Goal: Information Seeking & Learning: Learn about a topic

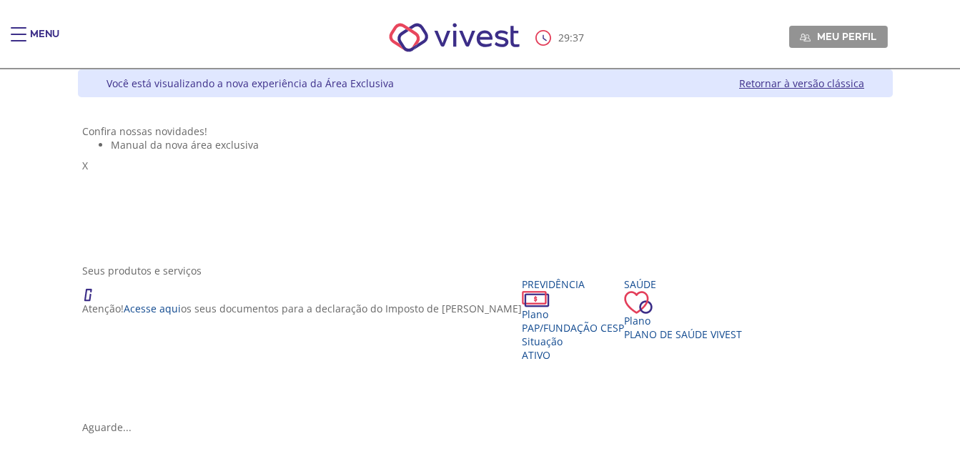
click at [22, 34] on span "Main header" at bounding box center [19, 34] width 16 height 1
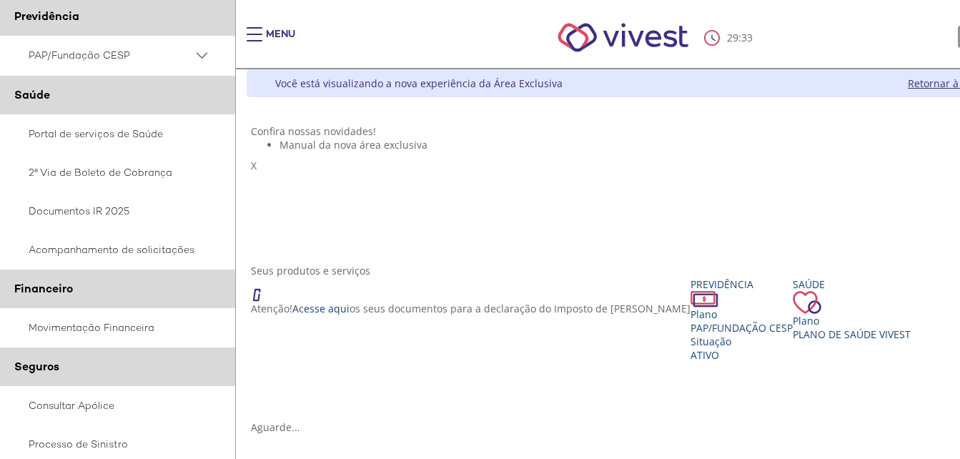
scroll to position [143, 0]
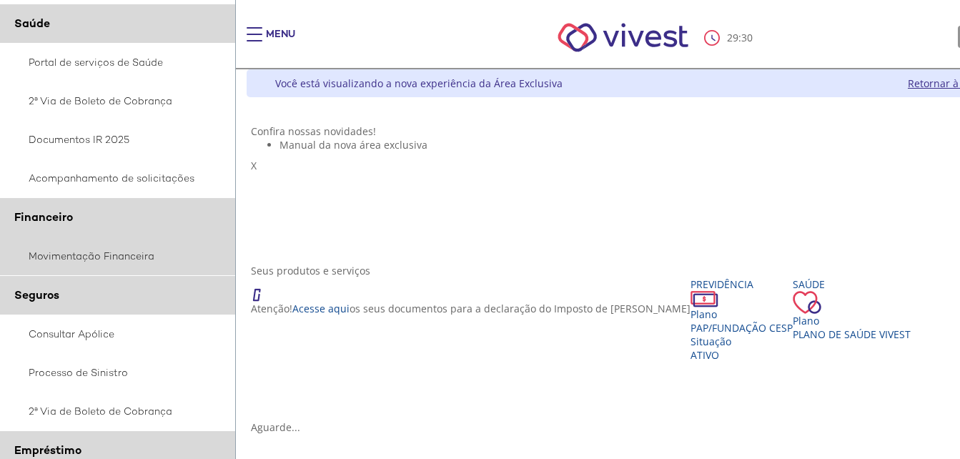
click at [147, 257] on link "Movimentação Financeira" at bounding box center [118, 255] width 236 height 39
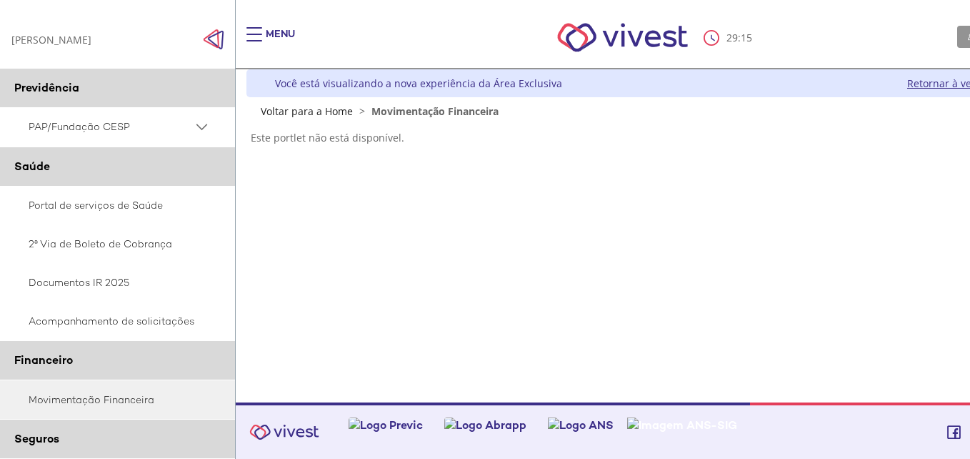
click at [134, 126] on span "PAP/Fundação CESP" at bounding box center [111, 127] width 164 height 18
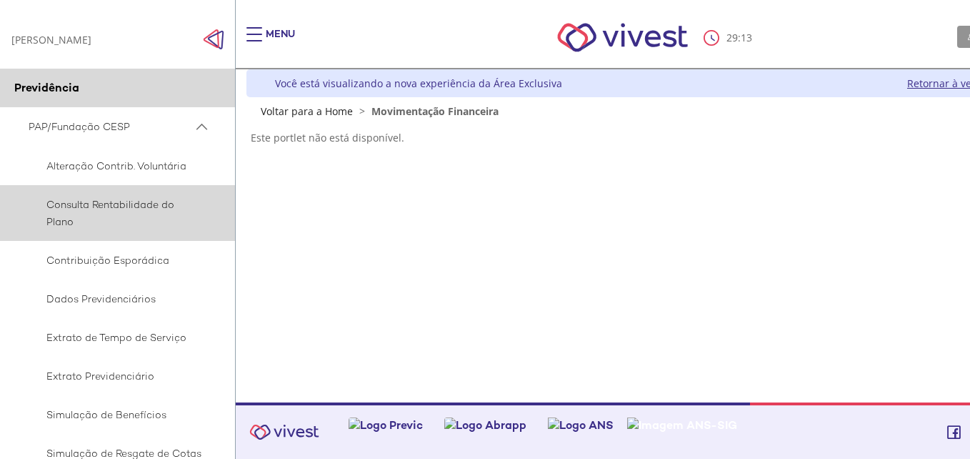
click at [139, 202] on span "Consulta Rentabilidade do Plano" at bounding box center [116, 213] width 174 height 34
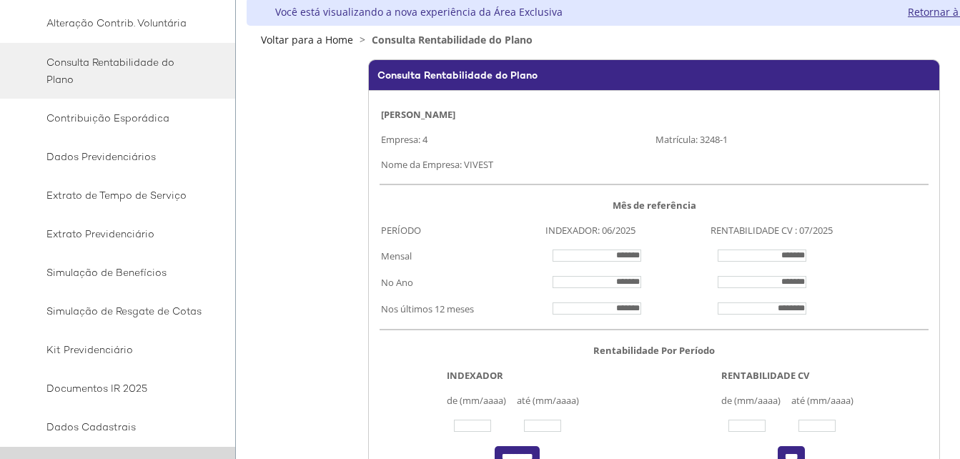
scroll to position [71, 0]
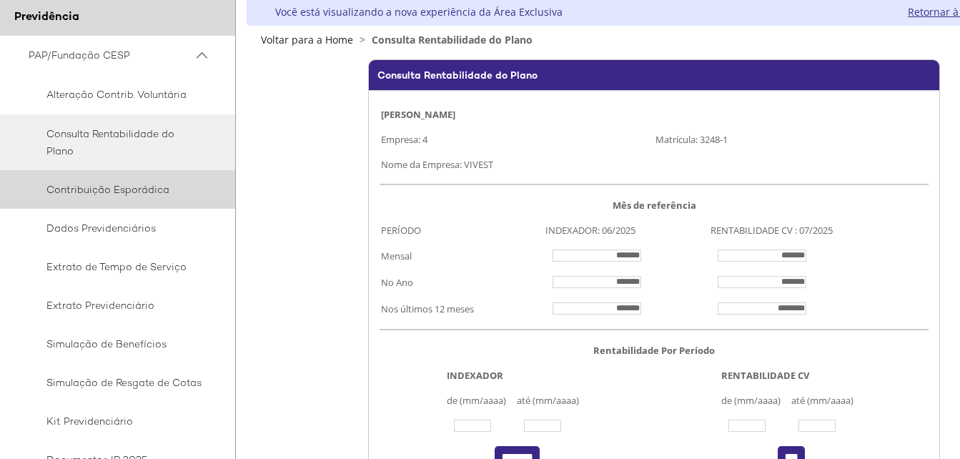
click at [117, 193] on span "Contribuição Esporádica" at bounding box center [116, 189] width 174 height 17
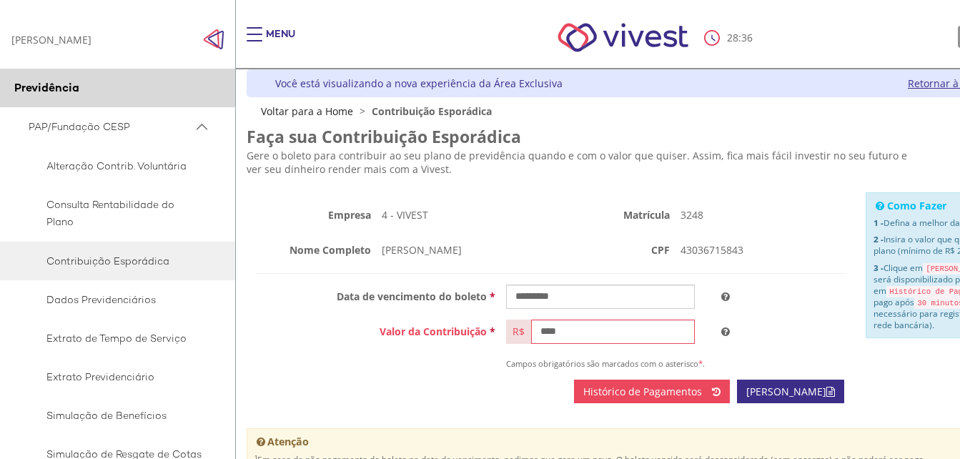
scroll to position [71, 0]
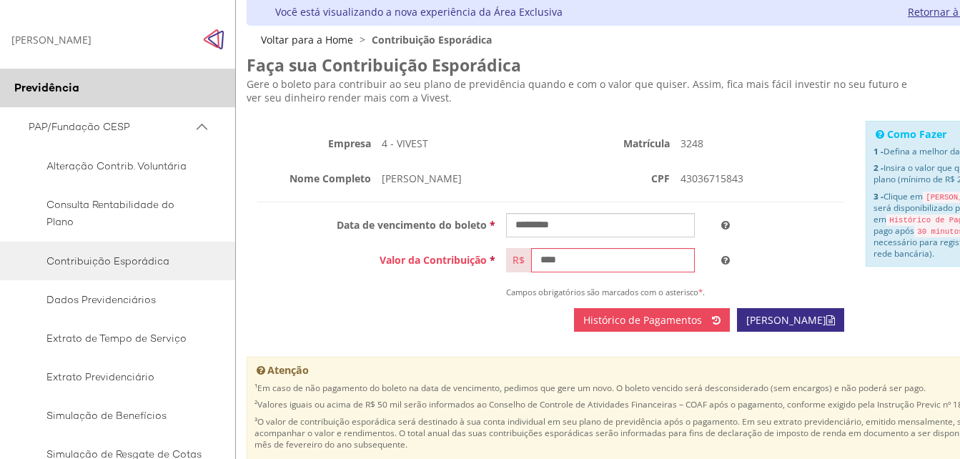
click at [662, 323] on span "Histórico de Pagamentos" at bounding box center [642, 320] width 119 height 14
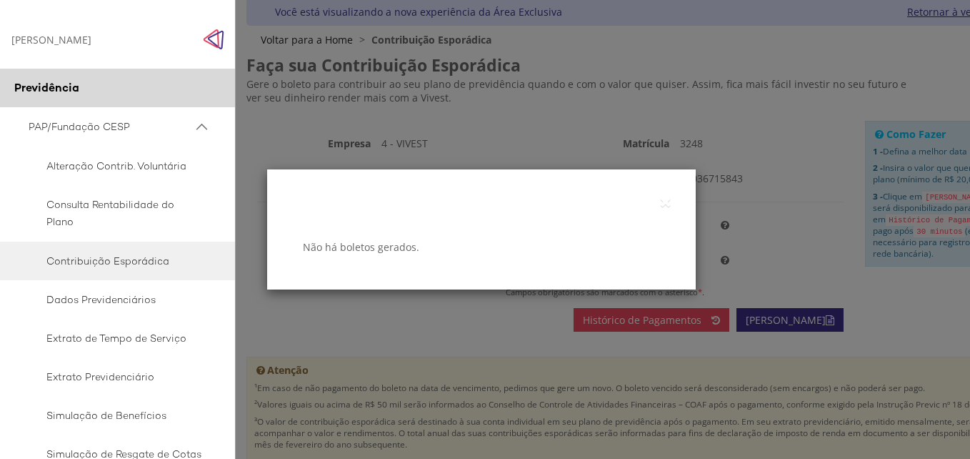
click at [450, 347] on div "Histórico de Pagamentos Não há boletos gerados." at bounding box center [481, 229] width 429 height 249
click at [420, 395] on div "Histórico de Pagamentos Não há boletos gerados." at bounding box center [485, 229] width 970 height 459
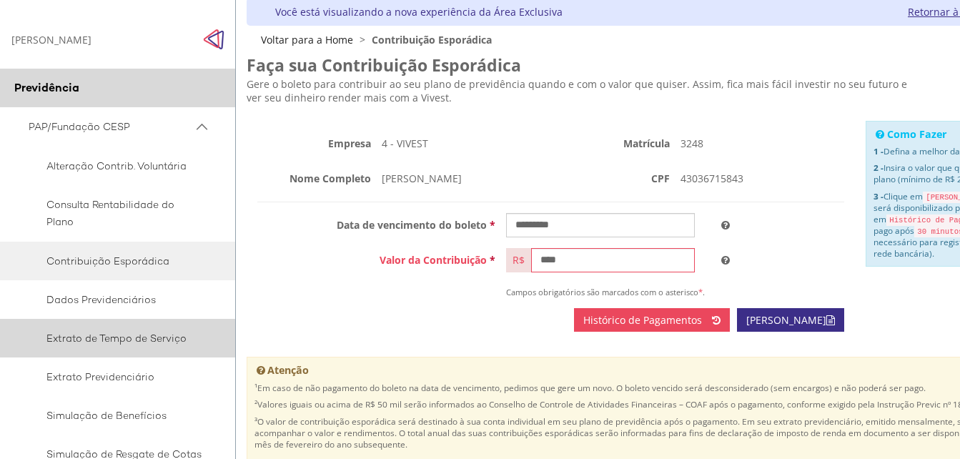
click at [126, 329] on span "Extrato de Tempo de Serviço" at bounding box center [116, 337] width 174 height 17
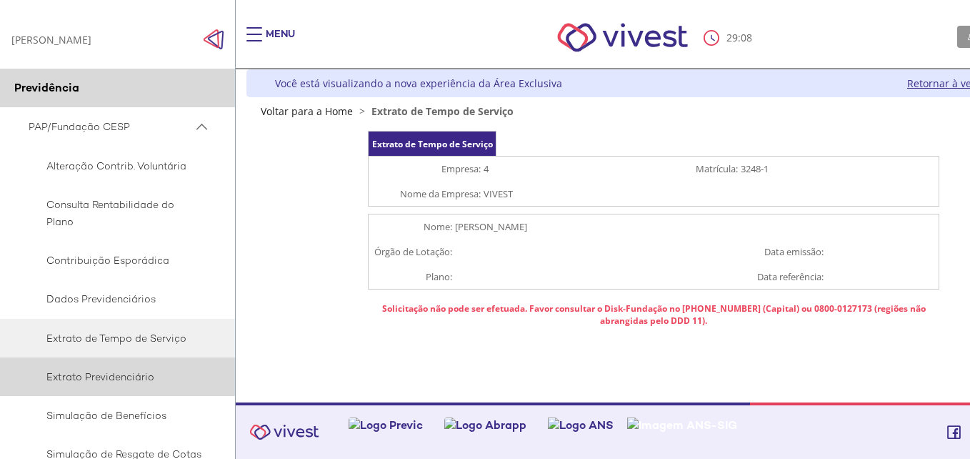
click at [134, 384] on span "Extrato Previdenciário" at bounding box center [116, 376] width 174 height 17
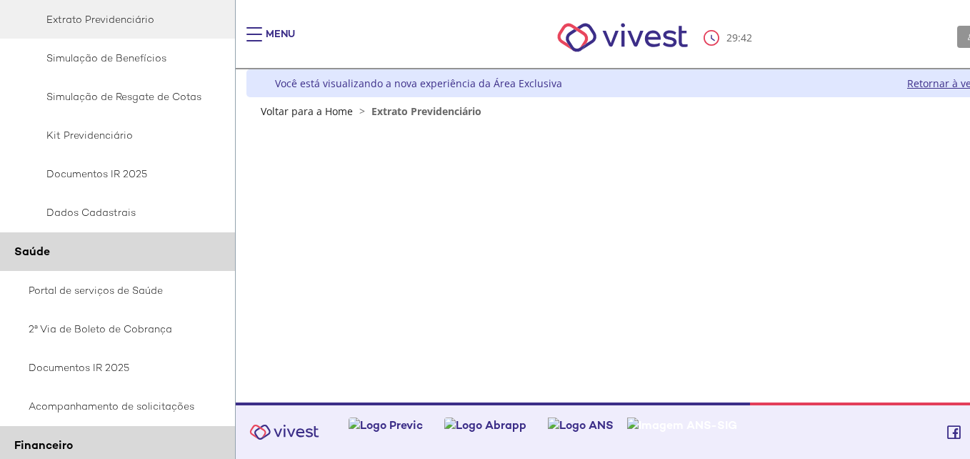
scroll to position [71, 0]
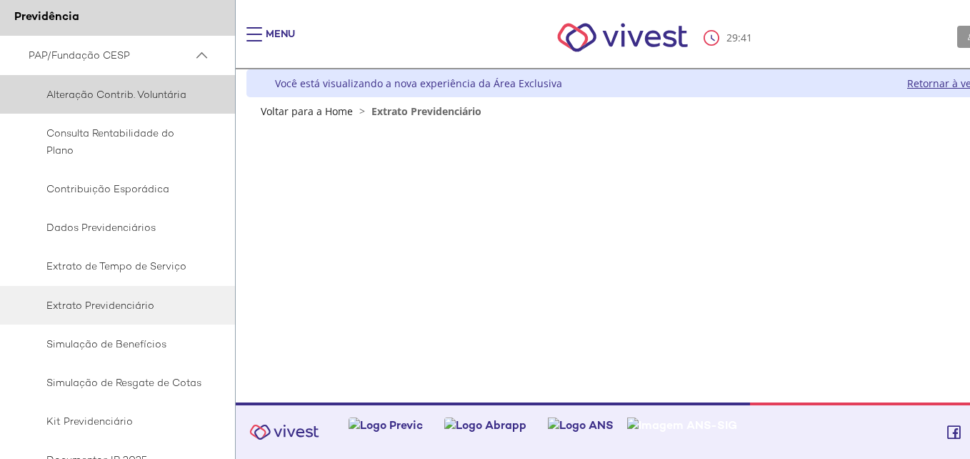
click at [151, 99] on span "Alteração Contrib. Voluntária" at bounding box center [116, 94] width 174 height 17
